Goal: Book appointment/travel/reservation

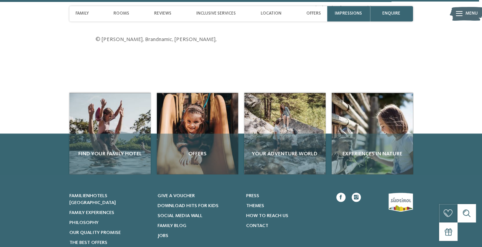
scroll to position [2055, 0]
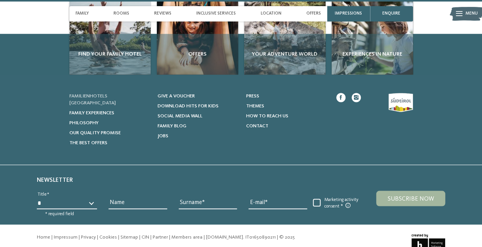
click at [116, 94] on span "Familienhotels [GEOGRAPHIC_DATA]" at bounding box center [92, 100] width 46 height 12
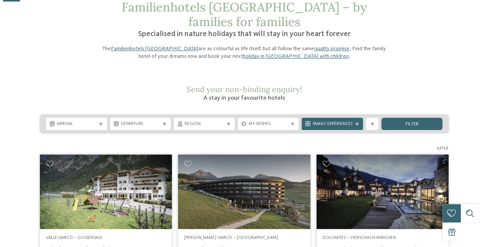
scroll to position [77, 0]
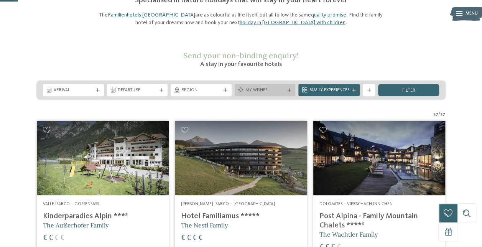
click at [263, 87] on span "My wishes" at bounding box center [265, 90] width 40 height 6
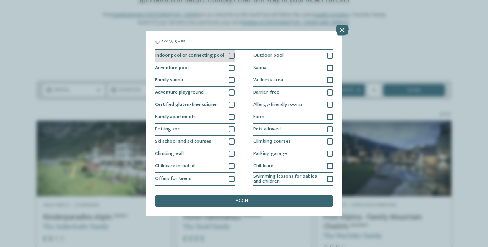
click at [204, 54] on span "Indoor pool or connecting pool" at bounding box center [189, 55] width 69 height 5
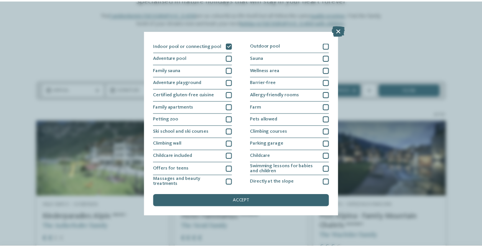
scroll to position [0, 0]
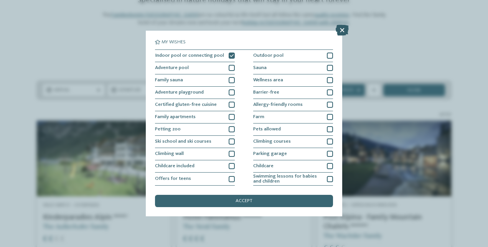
click at [343, 29] on icon at bounding box center [342, 30] width 13 height 11
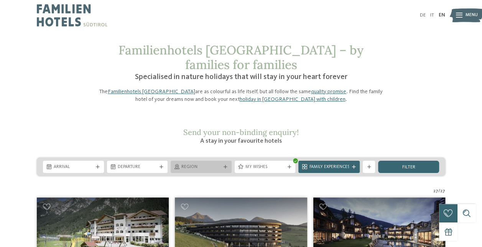
click at [188, 164] on span "Region" at bounding box center [201, 167] width 40 height 6
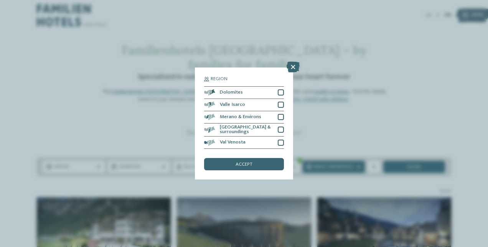
click at [145, 88] on div "Region Dolomites" at bounding box center [244, 123] width 488 height 247
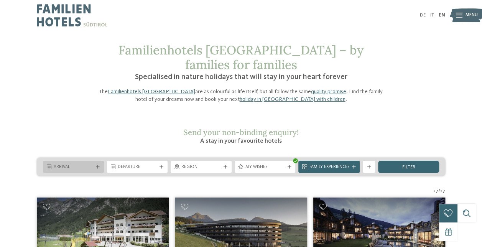
click at [87, 164] on div "Arrival" at bounding box center [73, 167] width 43 height 7
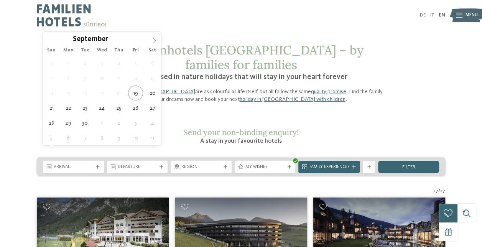
click at [153, 40] on icon at bounding box center [154, 40] width 5 height 5
type div "23.10.2025"
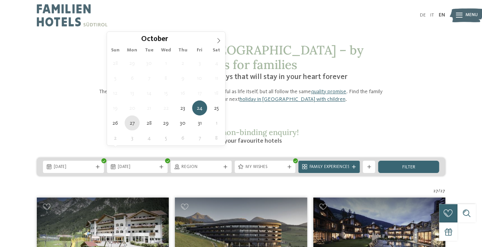
type div "27.10.2025"
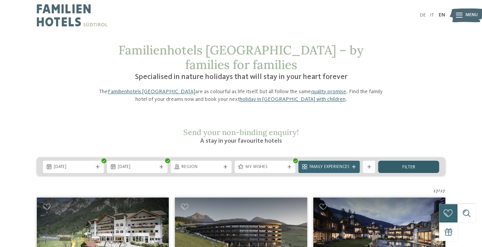
click at [406, 165] on span "filter" at bounding box center [408, 167] width 13 height 5
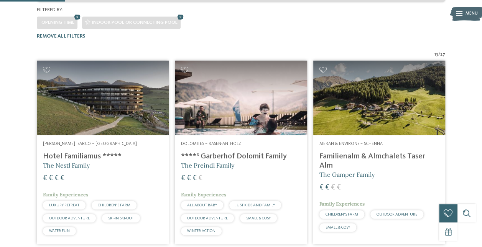
scroll to position [175, 0]
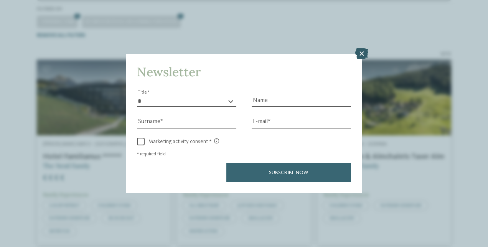
click at [362, 55] on icon at bounding box center [361, 53] width 13 height 11
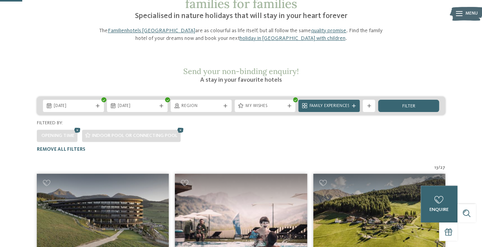
scroll to position [60, 0]
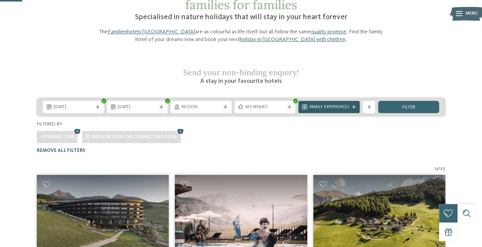
click at [327, 104] on span "Family Experiences" at bounding box center [329, 107] width 40 height 6
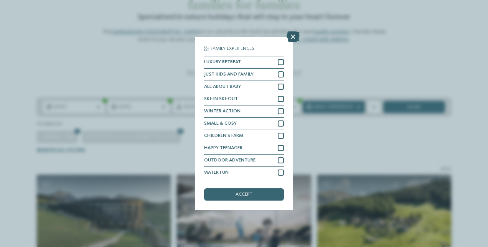
click at [293, 39] on icon at bounding box center [292, 36] width 13 height 11
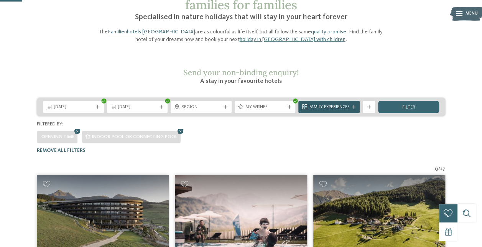
click at [329, 104] on span "Family Experiences" at bounding box center [329, 107] width 40 height 6
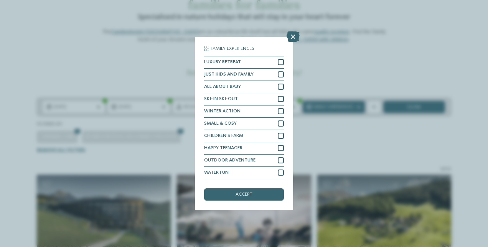
click at [284, 174] on div "Family Experiences LUXURY RETREAT JUST KIDS AND FAMILY" at bounding box center [244, 123] width 98 height 173
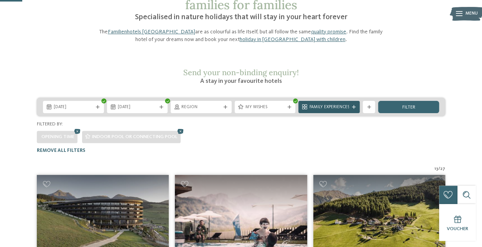
click at [340, 104] on span "Family Experiences" at bounding box center [329, 107] width 40 height 6
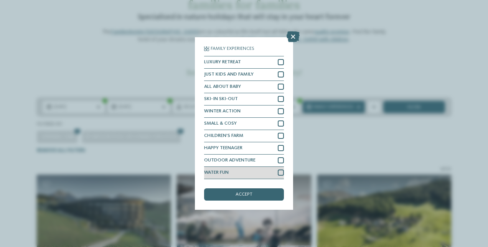
click at [280, 174] on div at bounding box center [281, 173] width 6 height 6
click at [258, 194] on div "accept" at bounding box center [244, 194] width 80 height 12
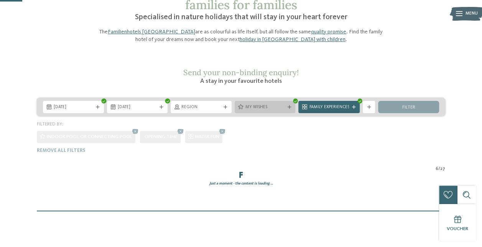
click at [265, 88] on div "Familienhotels Südtirol – by families for families Specialised in nature holida…" at bounding box center [241, 97] width 482 height 228
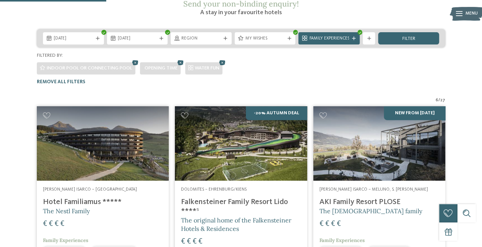
scroll to position [0, 0]
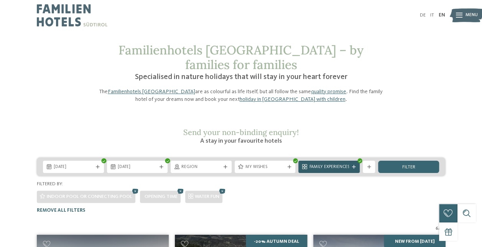
click at [336, 164] on span "Family Experiences" at bounding box center [329, 167] width 40 height 6
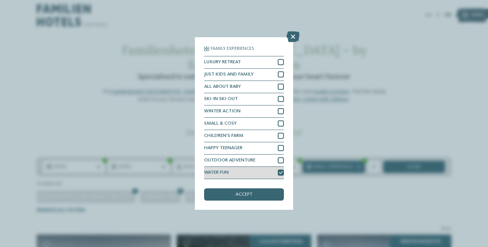
click at [283, 173] on div at bounding box center [281, 173] width 6 height 6
click at [249, 193] on span "accept" at bounding box center [243, 194] width 17 height 5
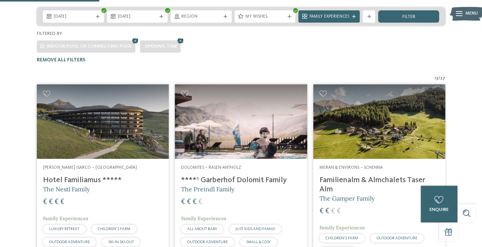
scroll to position [98, 0]
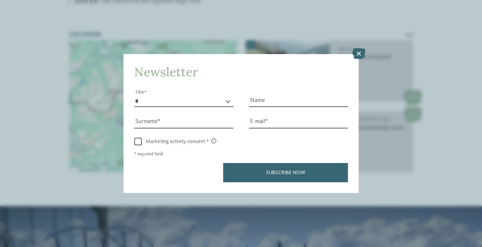
scroll to position [1151, 0]
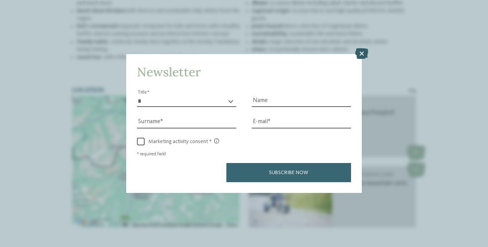
click at [365, 51] on icon at bounding box center [361, 53] width 13 height 11
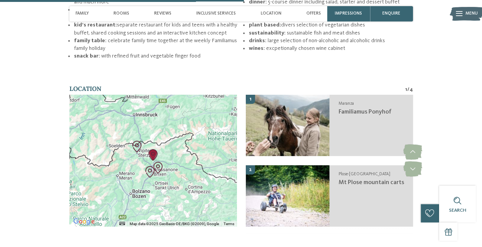
click at [153, 163] on img "Minerals museum" at bounding box center [150, 172] width 18 height 18
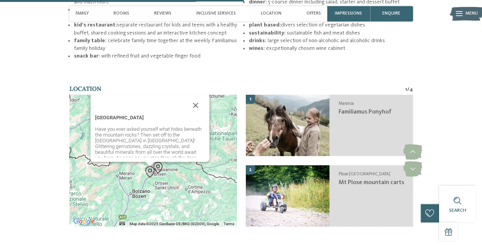
click at [153, 163] on img "Minerals museum" at bounding box center [150, 172] width 18 height 18
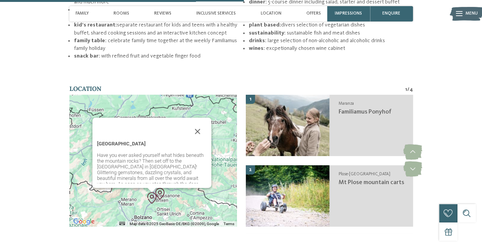
drag, startPoint x: 200, startPoint y: 115, endPoint x: 196, endPoint y: 124, distance: 10.0
click at [200, 122] on button "Close" at bounding box center [197, 131] width 18 height 18
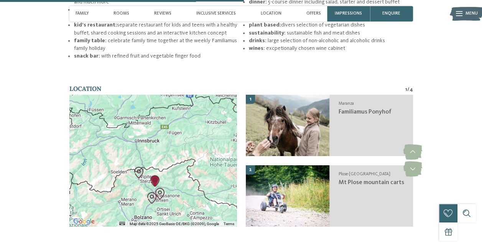
click at [172, 168] on div "To navigate, press the arrow keys." at bounding box center [152, 161] width 167 height 132
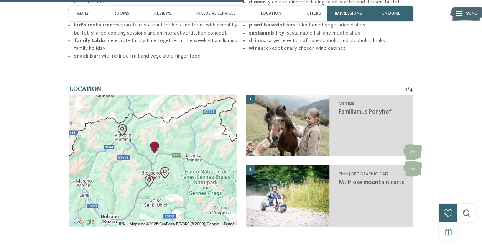
drag, startPoint x: 155, startPoint y: 169, endPoint x: 173, endPoint y: 130, distance: 42.5
click at [173, 130] on div at bounding box center [152, 161] width 167 height 132
click at [168, 138] on div at bounding box center [152, 161] width 167 height 132
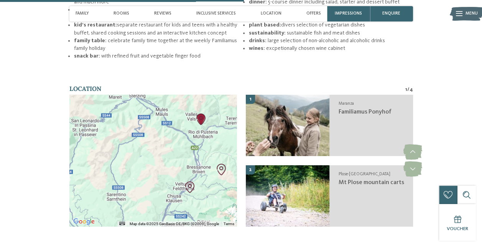
drag, startPoint x: 158, startPoint y: 148, endPoint x: 221, endPoint y: 119, distance: 69.1
click at [221, 119] on div at bounding box center [152, 161] width 167 height 132
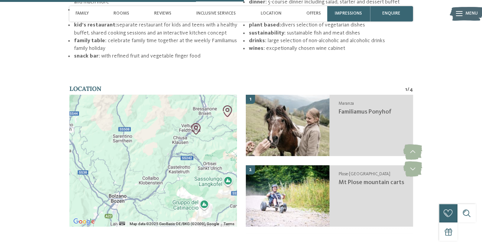
drag, startPoint x: 166, startPoint y: 157, endPoint x: 173, endPoint y: 97, distance: 60.1
click at [173, 97] on div at bounding box center [152, 161] width 167 height 132
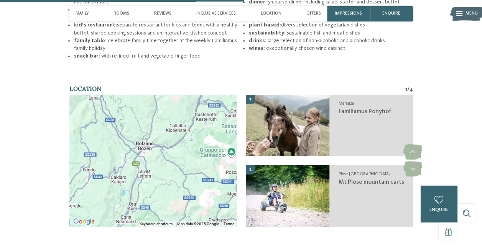
drag, startPoint x: 157, startPoint y: 179, endPoint x: 185, endPoint y: 125, distance: 60.7
click at [185, 125] on div at bounding box center [152, 161] width 167 height 132
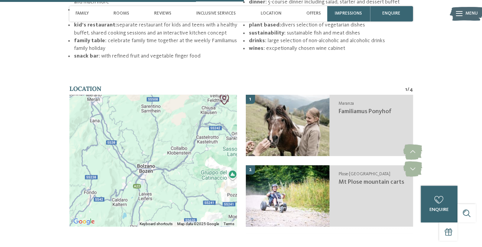
drag, startPoint x: 179, startPoint y: 110, endPoint x: 187, endPoint y: 171, distance: 61.4
click at [187, 171] on div at bounding box center [152, 161] width 167 height 132
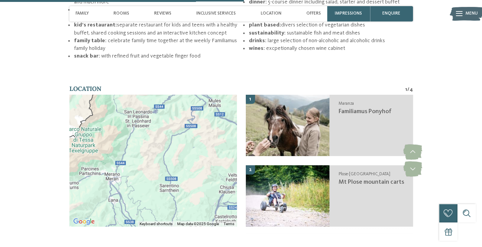
drag, startPoint x: 180, startPoint y: 89, endPoint x: 194, endPoint y: 148, distance: 60.9
click at [194, 148] on div at bounding box center [152, 161] width 167 height 132
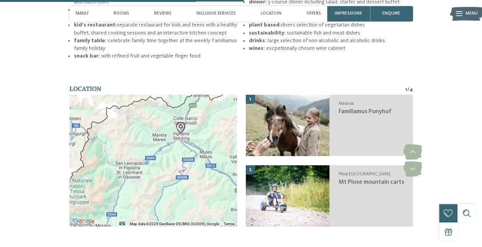
drag, startPoint x: 197, startPoint y: 142, endPoint x: 187, endPoint y: 181, distance: 40.3
click at [187, 181] on div at bounding box center [152, 161] width 167 height 132
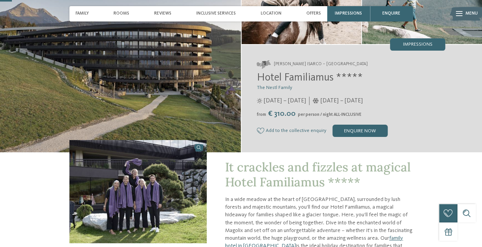
scroll to position [0, 0]
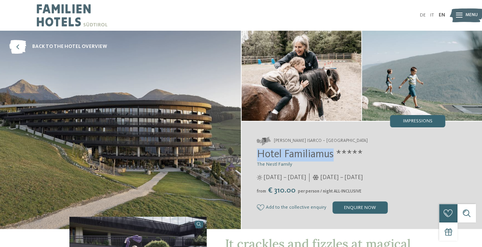
drag, startPoint x: 328, startPoint y: 155, endPoint x: 251, endPoint y: 153, distance: 77.5
click at [251, 153] on div "[PERSON_NAME] Isarco – [GEOGRAPHIC_DATA] Hotel Familiamus ***** The Nestl Family" at bounding box center [362, 176] width 241 height 108
copy span "Hotel Familiamus"
